Goal: Transaction & Acquisition: Subscribe to service/newsletter

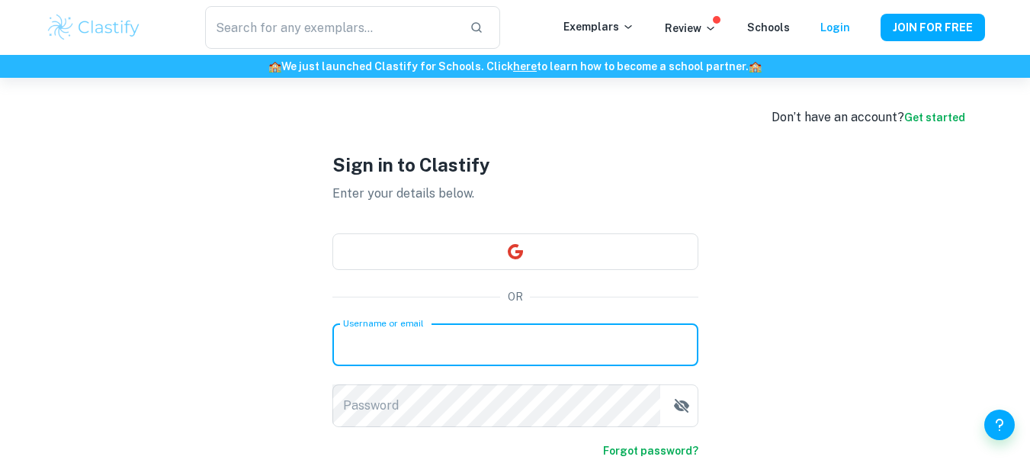
click at [552, 358] on input "Username or email" at bounding box center [515, 344] width 366 height 43
type input "nadineskafi-lu@hotmail.com"
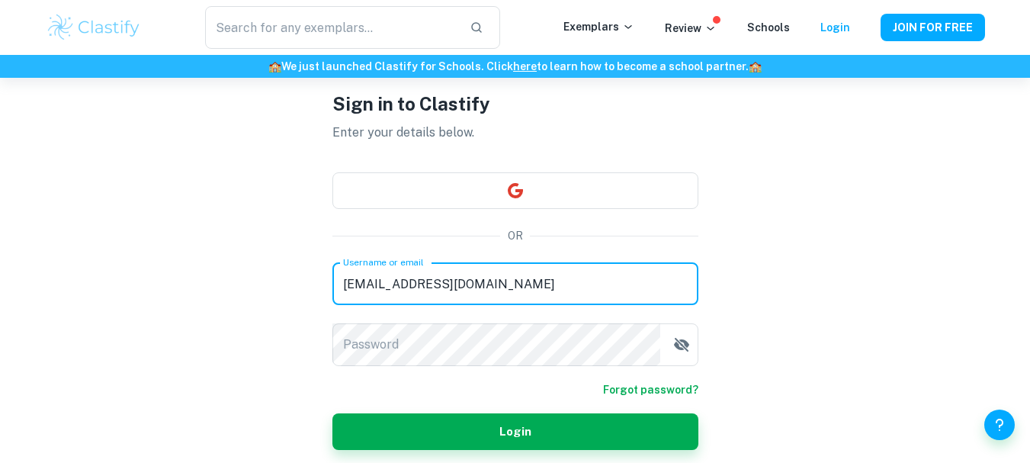
scroll to position [91, 0]
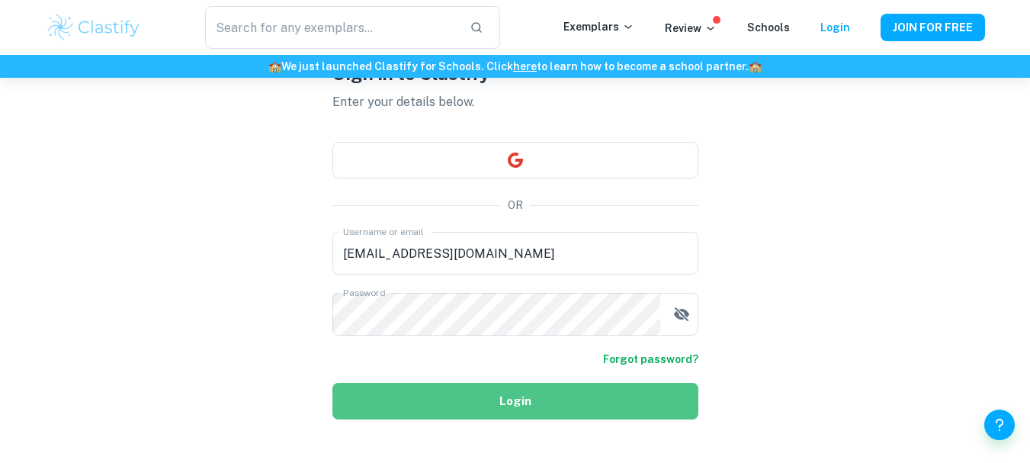
click at [550, 399] on button "Login" at bounding box center [515, 401] width 366 height 37
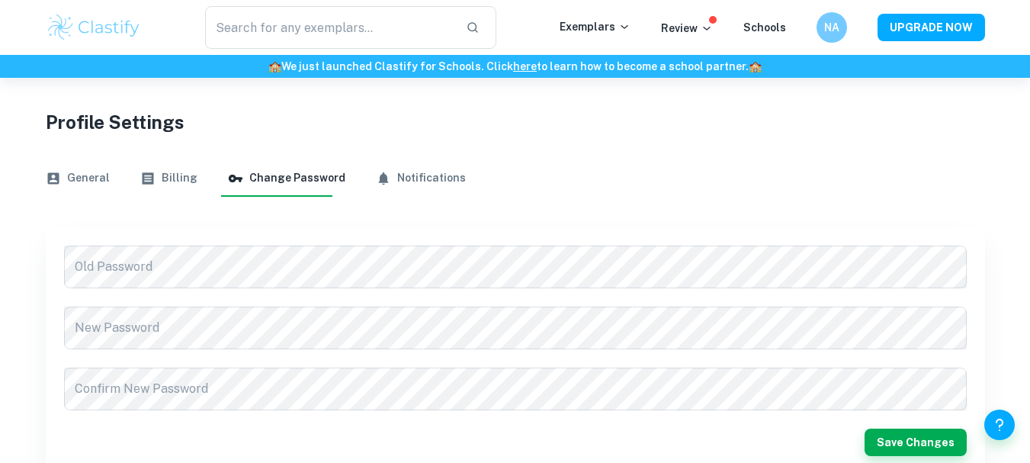
scroll to position [78, 0]
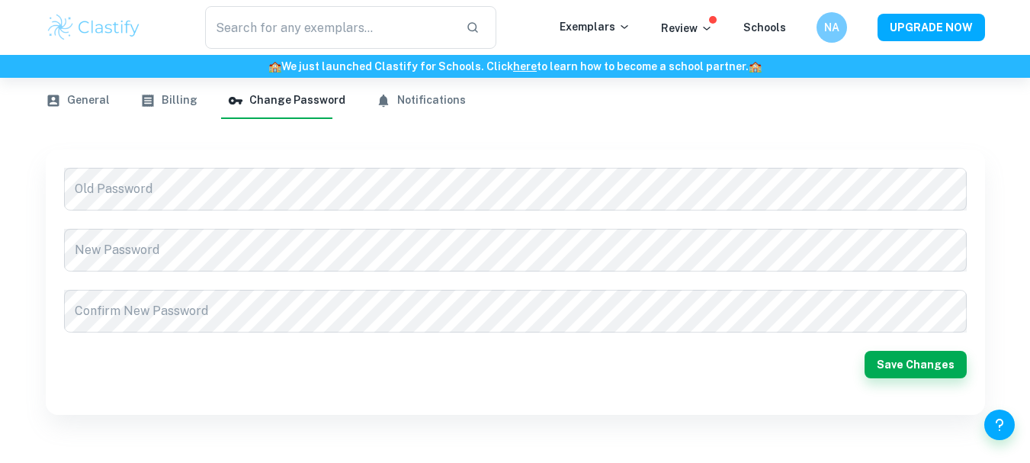
click at [80, 86] on button "General" at bounding box center [78, 100] width 64 height 37
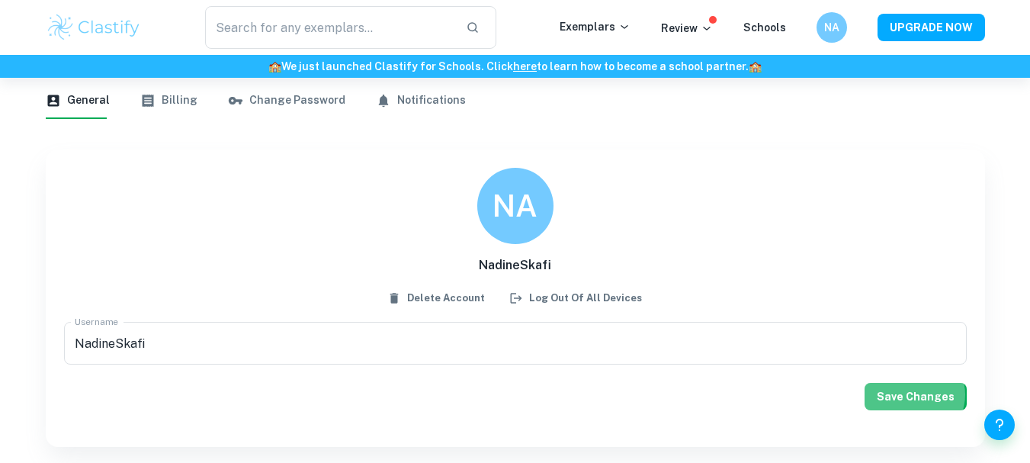
click at [919, 394] on button "Save Changes" at bounding box center [915, 396] width 102 height 27
click at [772, 29] on link "Schools" at bounding box center [764, 27] width 43 height 12
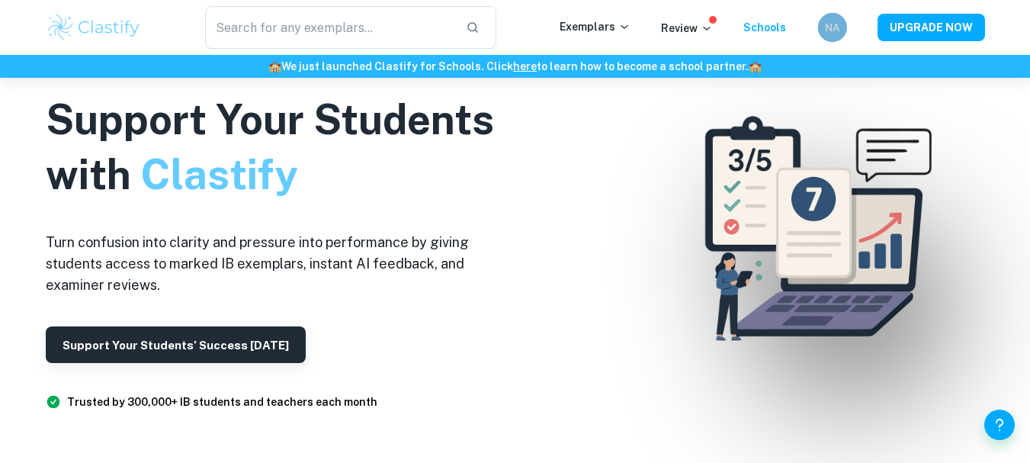
click at [829, 24] on h6 "NA" at bounding box center [831, 27] width 17 height 16
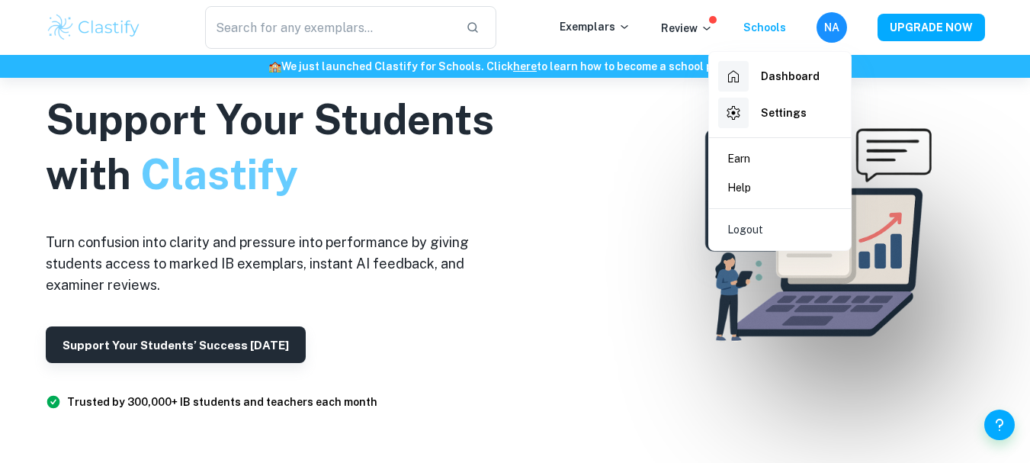
click at [618, 30] on div at bounding box center [515, 231] width 1030 height 463
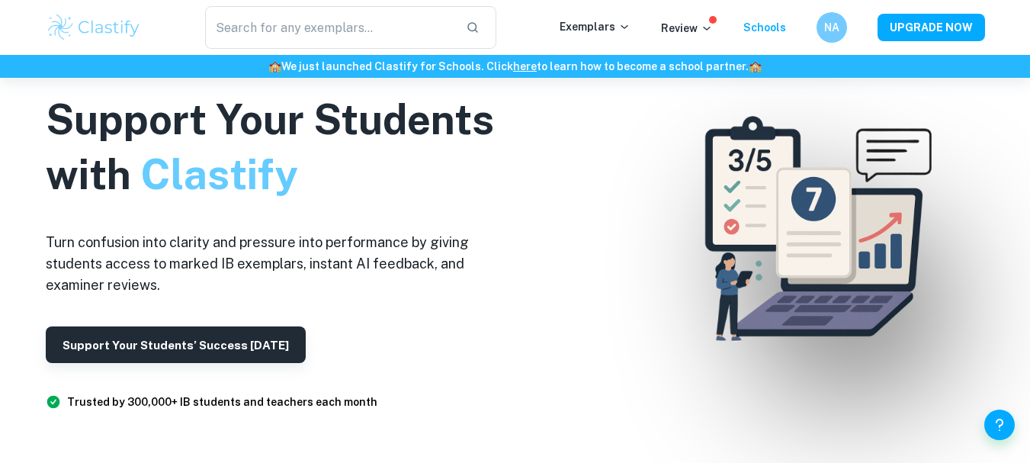
click at [618, 30] on p "Exemplars" at bounding box center [594, 26] width 71 height 17
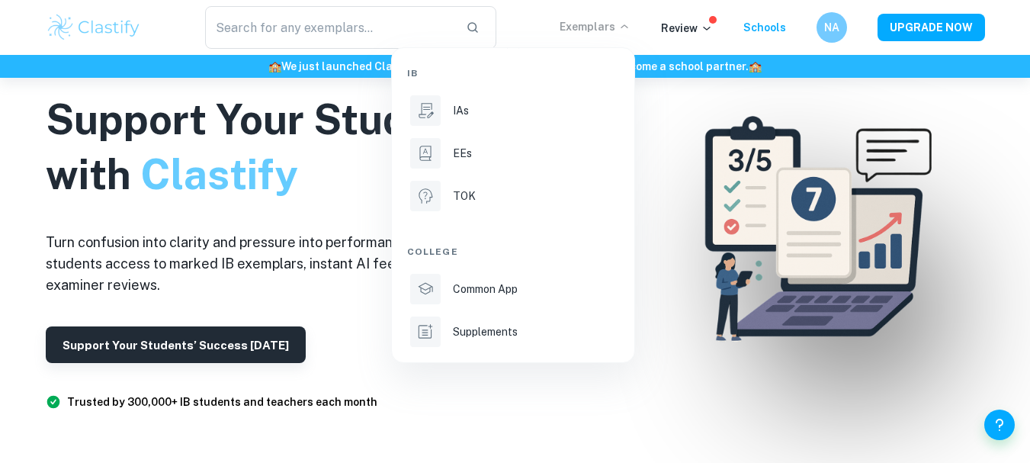
click at [442, 79] on li "IB" at bounding box center [513, 73] width 212 height 26
click at [442, 106] on li "IAs" at bounding box center [513, 110] width 212 height 37
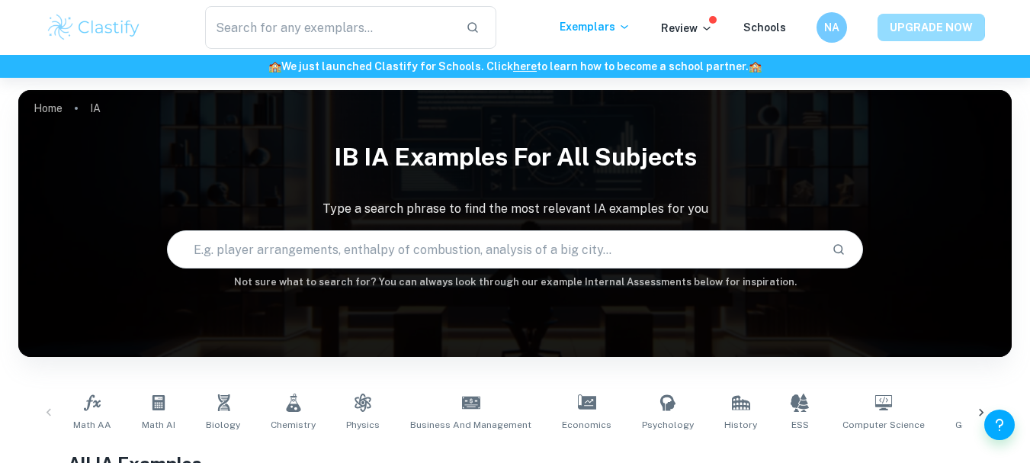
click at [899, 27] on button "UPGRADE NOW" at bounding box center [930, 27] width 107 height 27
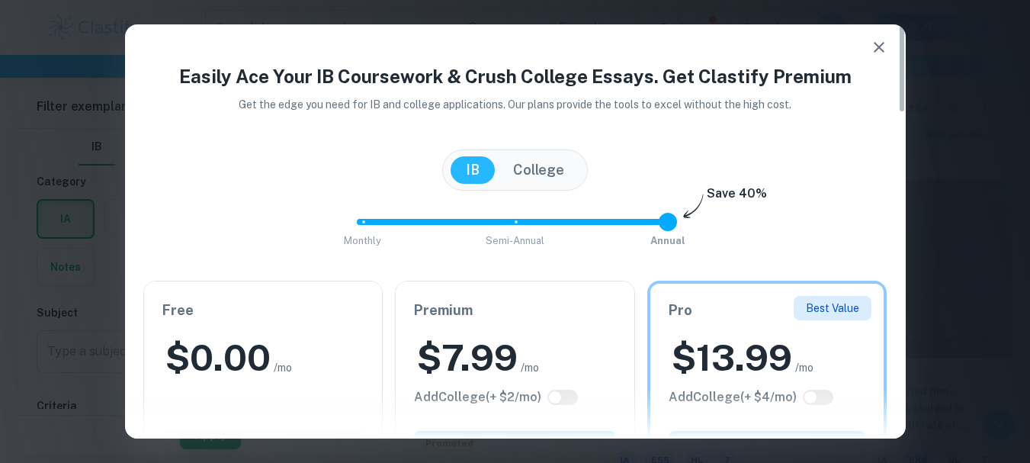
scroll to position [1090, 0]
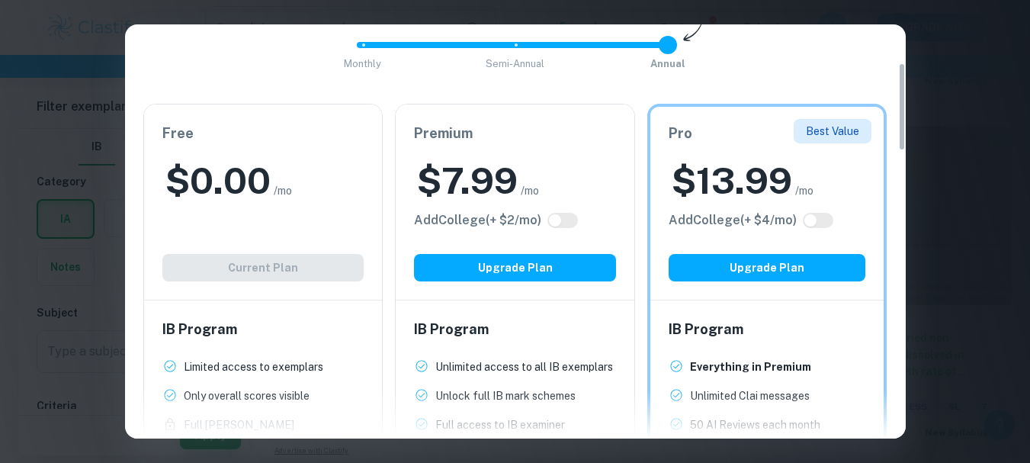
drag, startPoint x: 902, startPoint y: 79, endPoint x: 909, endPoint y: 117, distance: 39.6
click at [909, 117] on div "Easily Ace Your IB Coursework & Crush College Essays. Get Clastify Premium Get …" at bounding box center [515, 231] width 1030 height 463
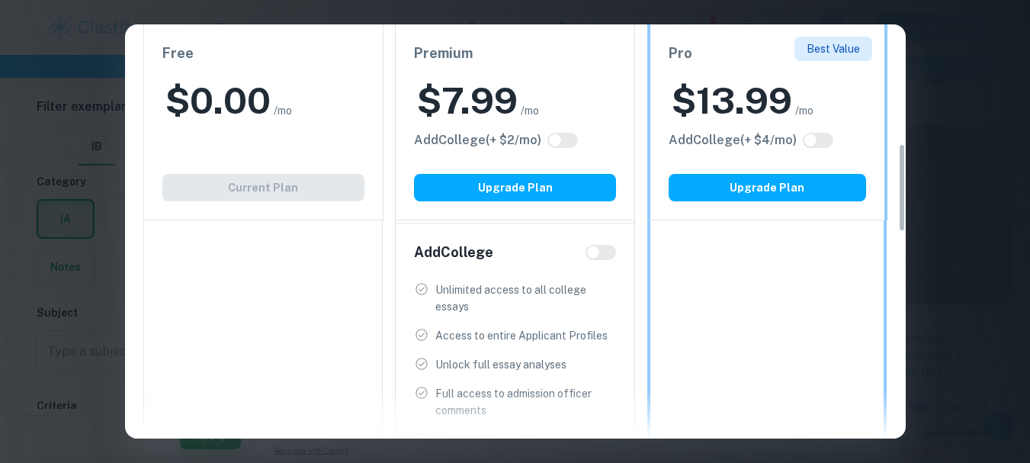
drag, startPoint x: 903, startPoint y: 118, endPoint x: 900, endPoint y: 200, distance: 82.4
click at [900, 200] on div "Easily Ace Your IB Coursework & Crush College Essays. Get Clastify Premium Get …" at bounding box center [515, 231] width 781 height 414
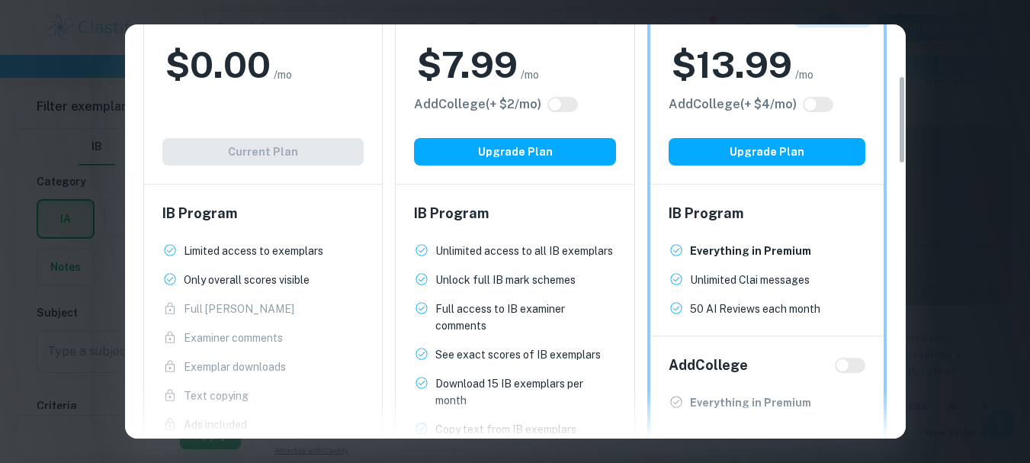
scroll to position [240, 0]
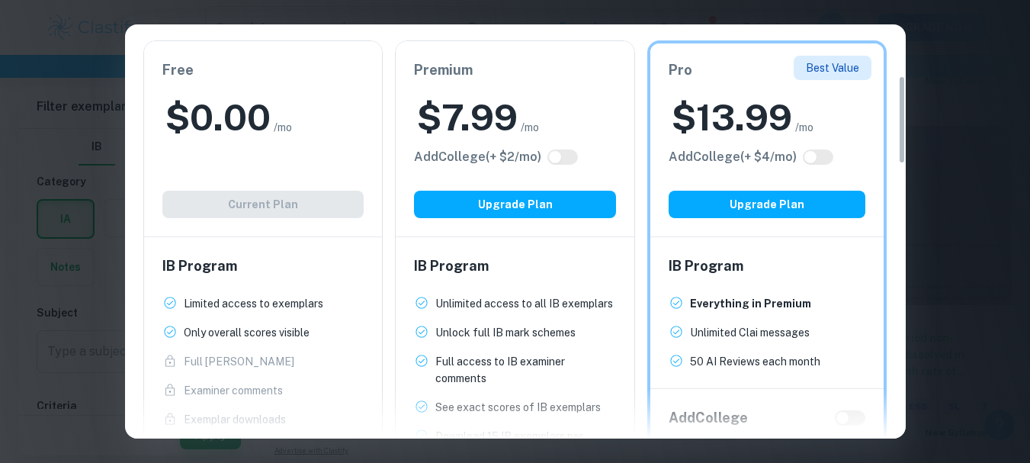
drag, startPoint x: 901, startPoint y: 216, endPoint x: 895, endPoint y: 148, distance: 68.9
click at [895, 148] on div "Easily Ace Your IB Coursework & Crush College Essays. Get Clastify Premium Get …" at bounding box center [515, 231] width 781 height 414
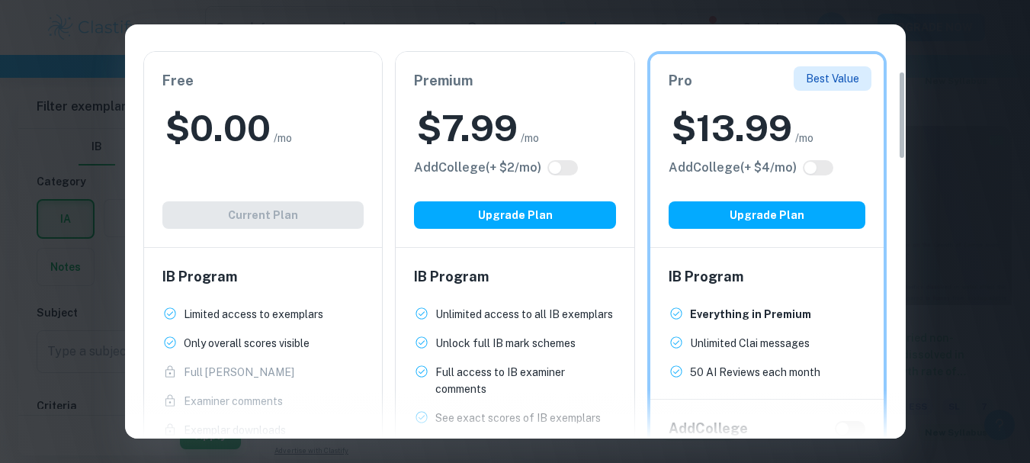
scroll to position [208, 0]
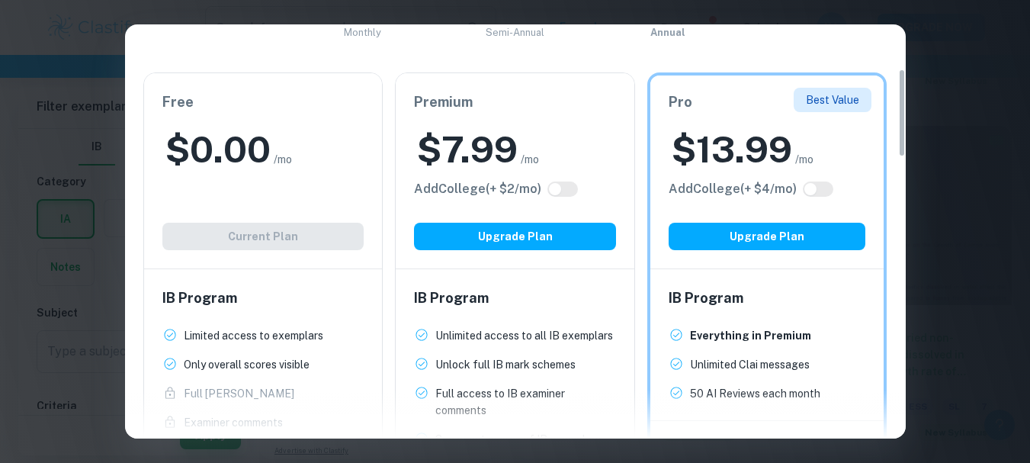
drag, startPoint x: 901, startPoint y: 152, endPoint x: 890, endPoint y: 146, distance: 12.3
click at [890, 146] on div "Easily Ace Your IB Coursework & Crush College Essays. Get Clastify Premium Get …" at bounding box center [515, 231] width 781 height 414
click at [566, 191] on input "checkbox" at bounding box center [555, 189] width 37 height 12
checkbox input "true"
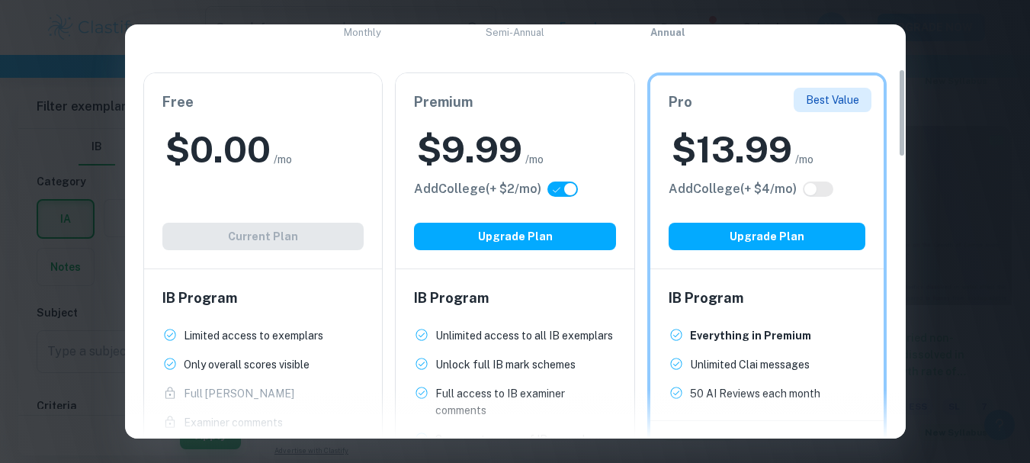
click at [566, 191] on input "checkbox" at bounding box center [570, 189] width 37 height 12
checkbox input "false"
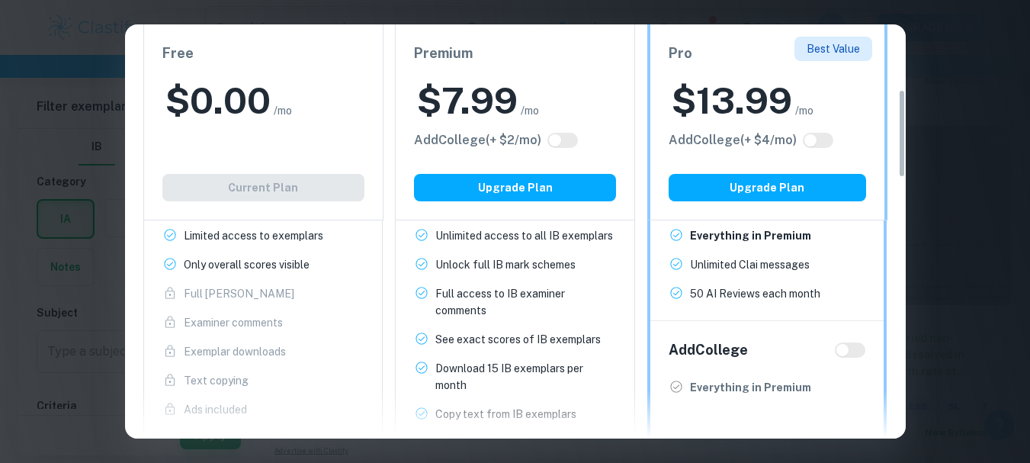
scroll to position [303, 0]
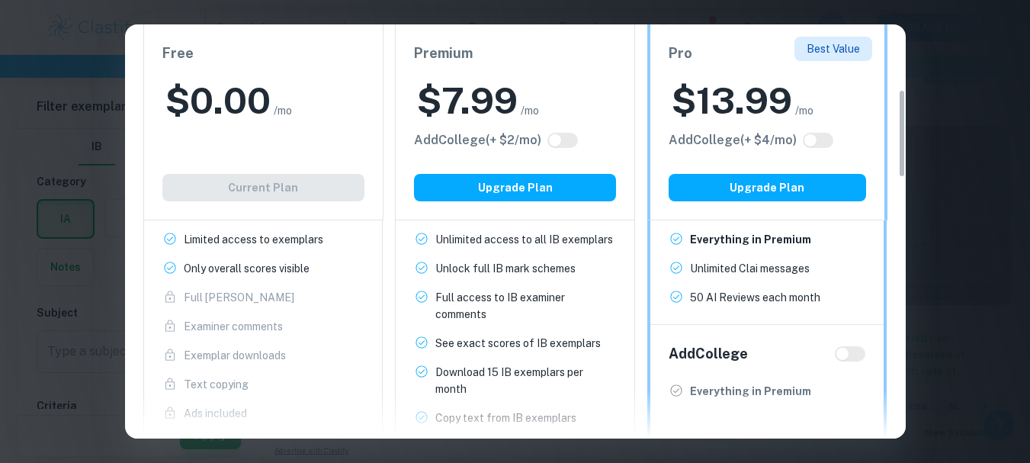
drag, startPoint x: 903, startPoint y: 130, endPoint x: 904, endPoint y: 152, distance: 21.4
click at [904, 152] on div "Easily Ace Your IB Coursework & Crush College Essays. Get Clastify Premium Get …" at bounding box center [515, 231] width 781 height 414
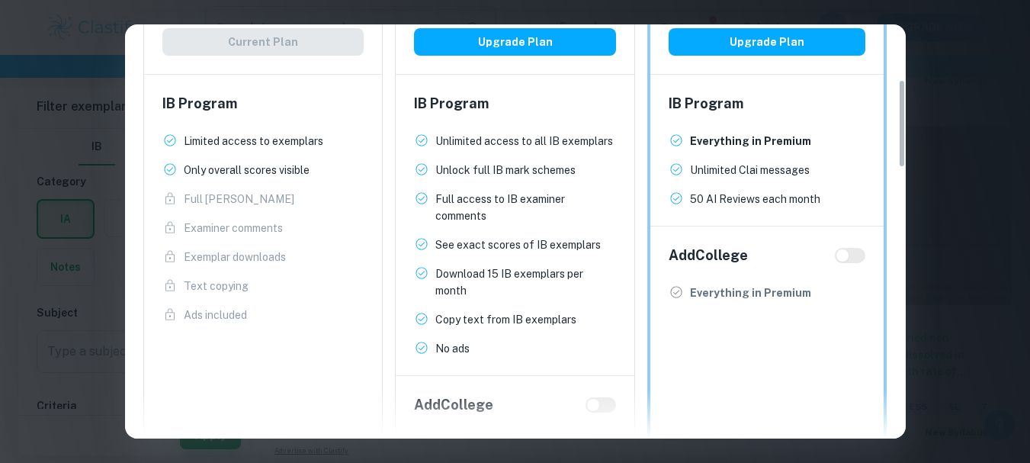
scroll to position [255, 0]
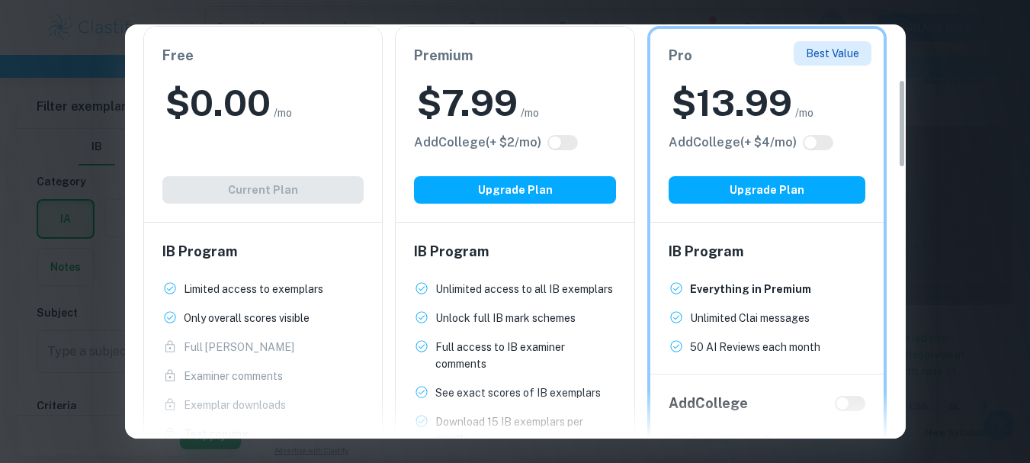
drag, startPoint x: 903, startPoint y: 143, endPoint x: 877, endPoint y: 133, distance: 27.7
click at [877, 133] on div "Easily Ace Your IB Coursework & Crush College Essays. Get Clastify Premium Get …" at bounding box center [515, 231] width 781 height 414
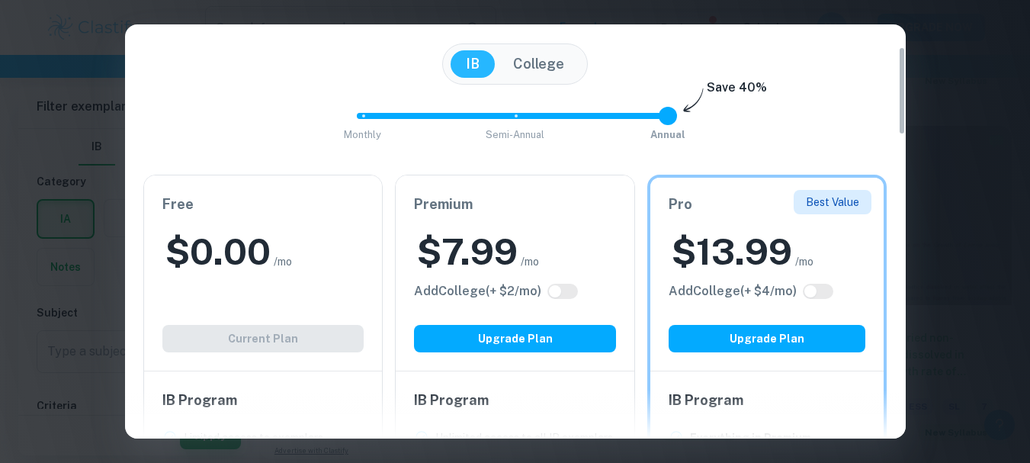
scroll to position [0, 0]
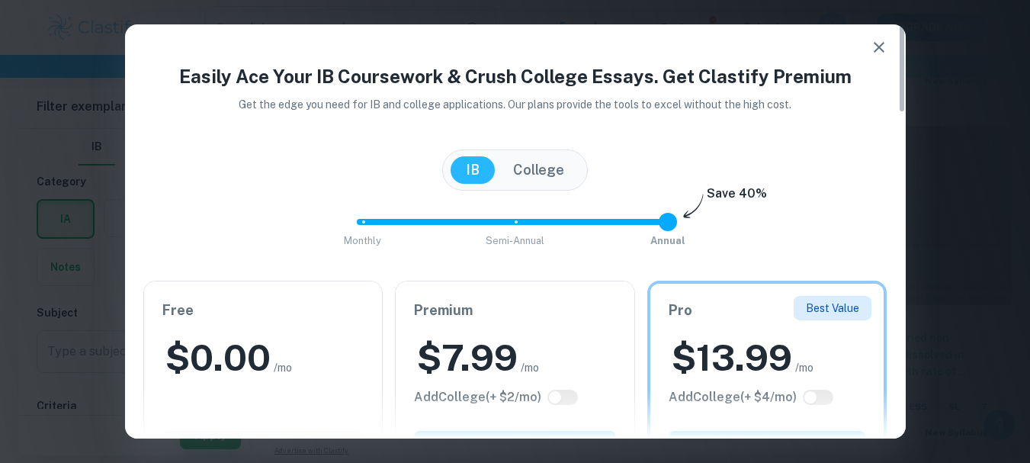
drag, startPoint x: 904, startPoint y: 123, endPoint x: 901, endPoint y: 47, distance: 75.5
click at [901, 47] on div "Easily Ace Your IB Coursework & Crush College Essays. Get Clastify Premium Get …" at bounding box center [515, 231] width 781 height 414
click at [466, 173] on button "IB" at bounding box center [472, 169] width 44 height 27
click at [533, 177] on button "College" at bounding box center [539, 169] width 82 height 27
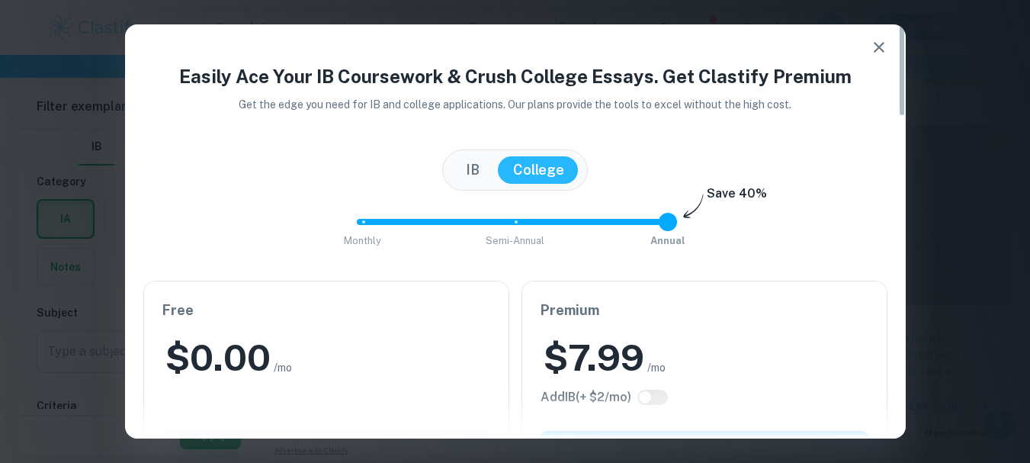
click at [470, 178] on button "IB" at bounding box center [472, 169] width 44 height 27
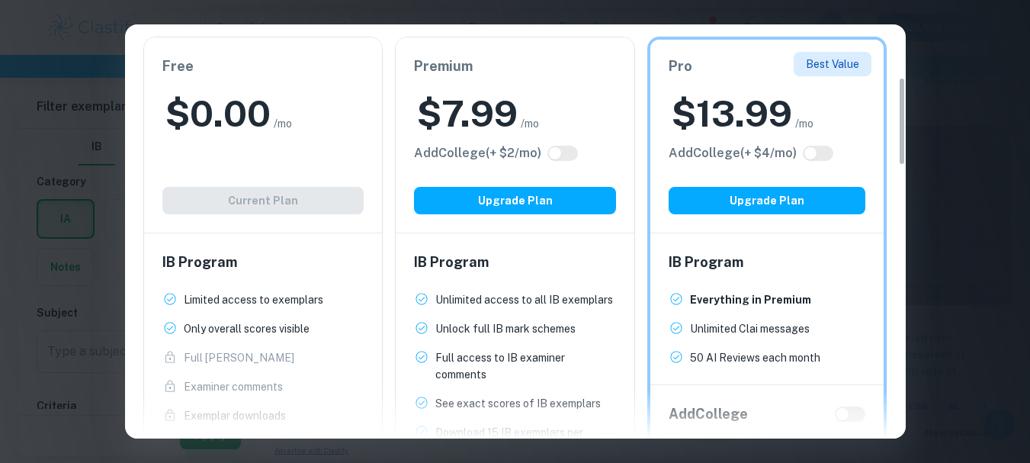
drag, startPoint x: 903, startPoint y: 104, endPoint x: 921, endPoint y: 152, distance: 50.4
click at [913, 156] on div "Easily Ace Your IB Coursework & Crush College Essays. Get Clastify Premium Get …" at bounding box center [515, 231] width 1030 height 463
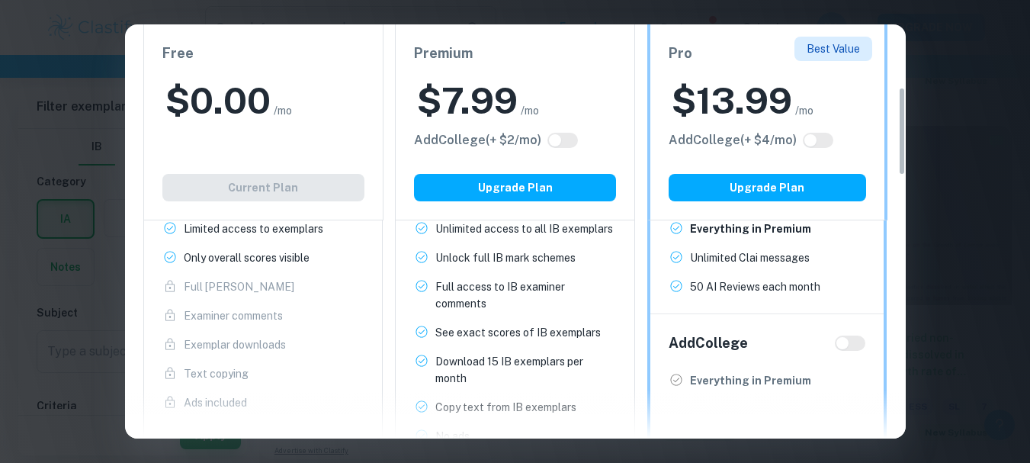
scroll to position [290, 0]
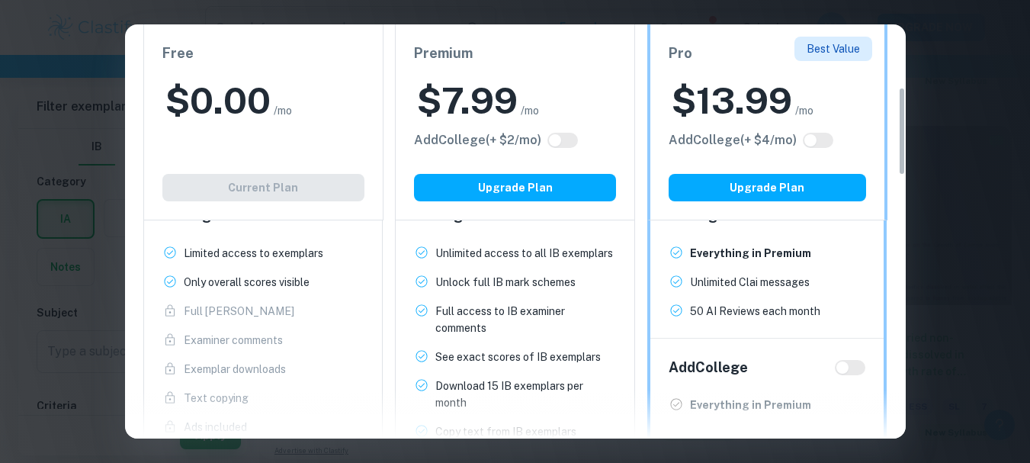
drag, startPoint x: 903, startPoint y: 129, endPoint x: 905, endPoint y: 140, distance: 11.5
click at [905, 140] on div "Easily Ace Your IB Coursework & Crush College Essays. Get Clastify Premium Get …" at bounding box center [515, 231] width 781 height 414
click at [560, 139] on input "checkbox" at bounding box center [555, 140] width 37 height 12
checkbox input "true"
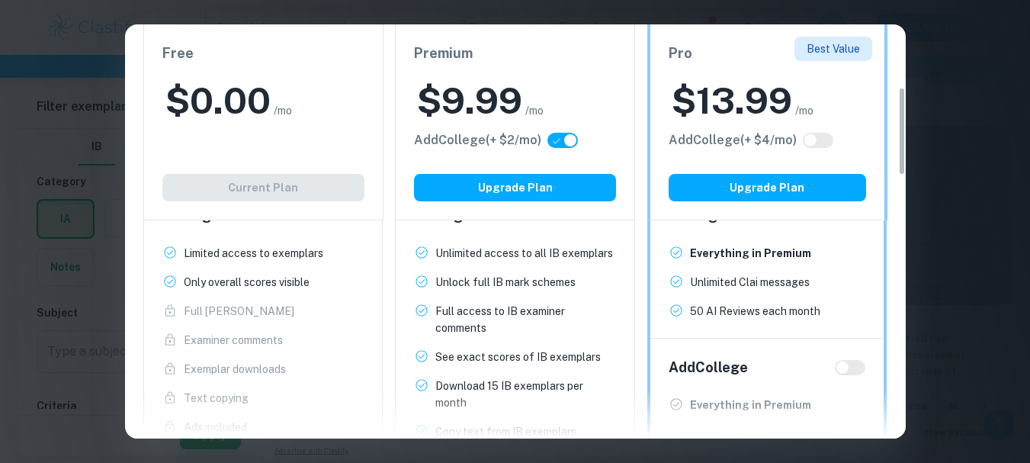
click at [563, 146] on input "checkbox" at bounding box center [570, 140] width 37 height 12
checkbox input "false"
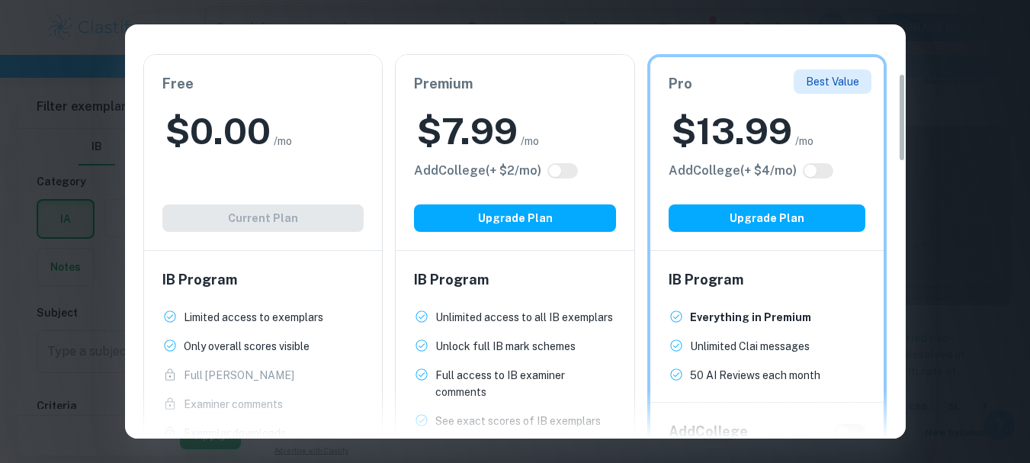
scroll to position [233, 0]
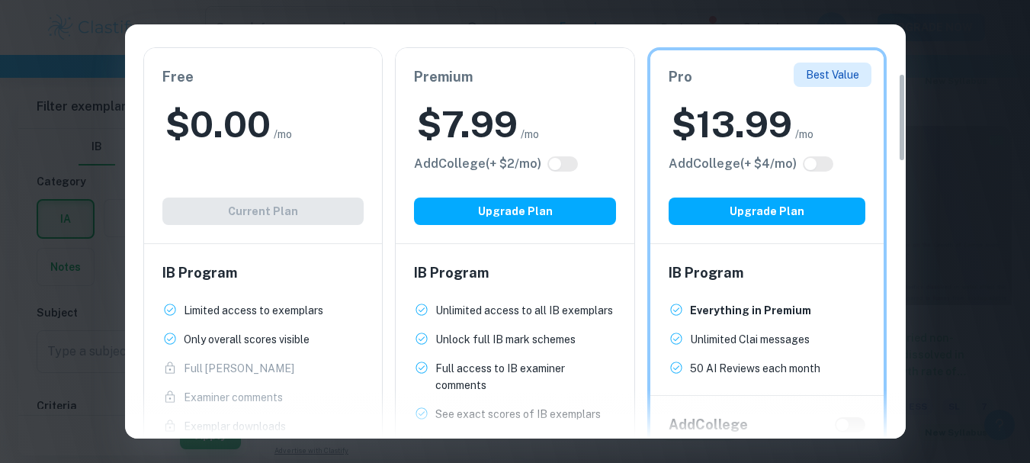
drag, startPoint x: 902, startPoint y: 142, endPoint x: 901, endPoint y: 130, distance: 12.2
click at [901, 130] on div "Easily Ace Your IB Coursework & Crush College Essays. Get Clastify Premium Get …" at bounding box center [515, 231] width 781 height 414
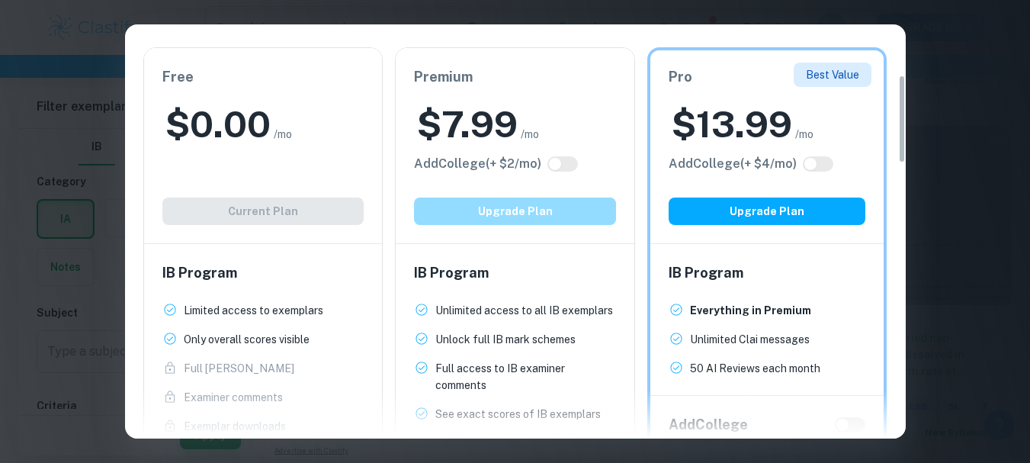
click at [546, 215] on button "Upgrade Plan" at bounding box center [515, 210] width 202 height 27
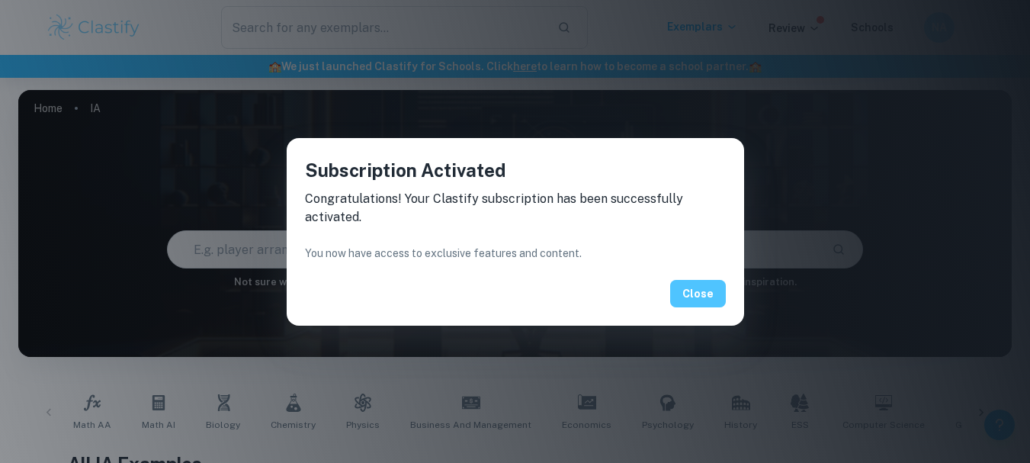
click at [714, 289] on button "Close" at bounding box center [698, 293] width 56 height 27
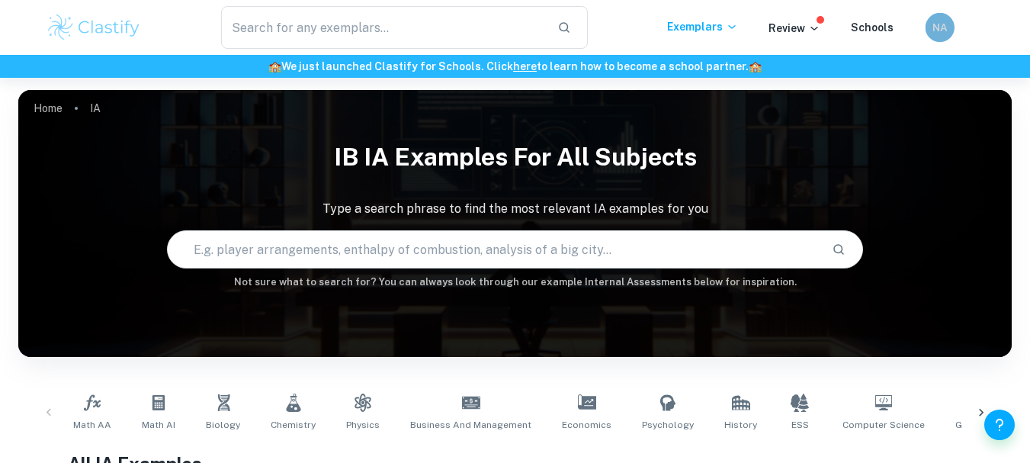
click at [925, 24] on div "NA" at bounding box center [954, 27] width 59 height 29
click at [941, 38] on div "NA" at bounding box center [939, 27] width 29 height 29
